Goal: Share content

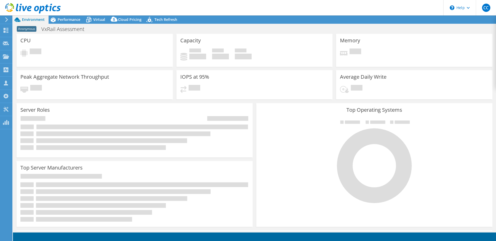
select select "USD"
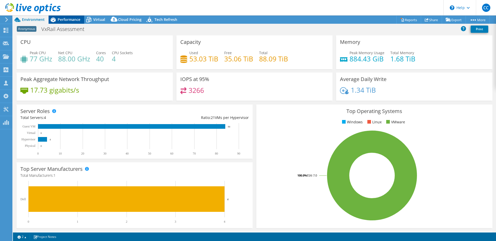
click at [81, 20] on div "Performance" at bounding box center [67, 20] width 36 height 8
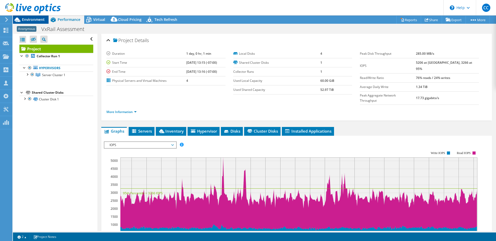
click at [41, 21] on span "Environment" at bounding box center [33, 19] width 23 height 5
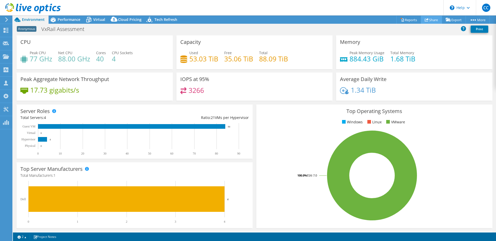
click at [433, 20] on link "Share" at bounding box center [431, 20] width 21 height 8
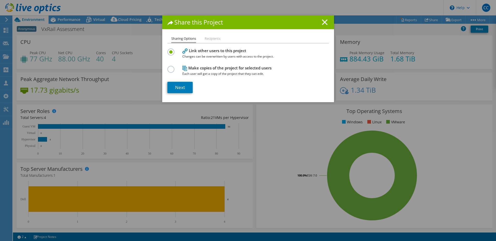
click at [322, 22] on icon at bounding box center [325, 22] width 6 height 6
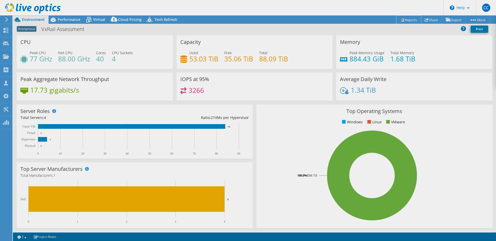
click at [407, 22] on link "Reports" at bounding box center [409, 20] width 25 height 8
click at [406, 16] on div "Share this Project Sharing Options Recipients Link other users to this project …" at bounding box center [254, 16] width 483 height 0
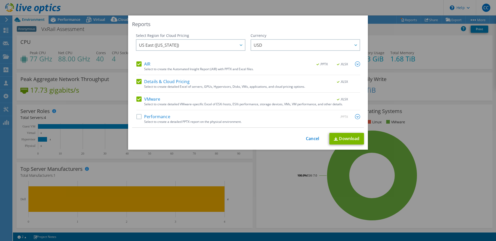
click at [356, 65] on img at bounding box center [357, 64] width 5 height 5
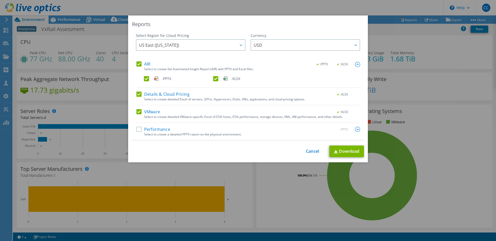
click at [359, 63] on div "Select Region for Cloud Pricing Asia Pacific ([GEOGRAPHIC_DATA]) [GEOGRAPHIC_DA…" at bounding box center [248, 87] width 232 height 108
click at [355, 64] on img at bounding box center [357, 64] width 5 height 5
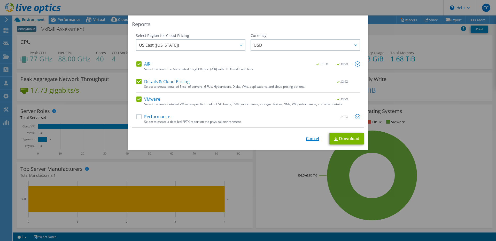
click at [309, 140] on link "Cancel" at bounding box center [312, 138] width 13 height 5
